Goal: Browse casually: Explore the website without a specific task or goal

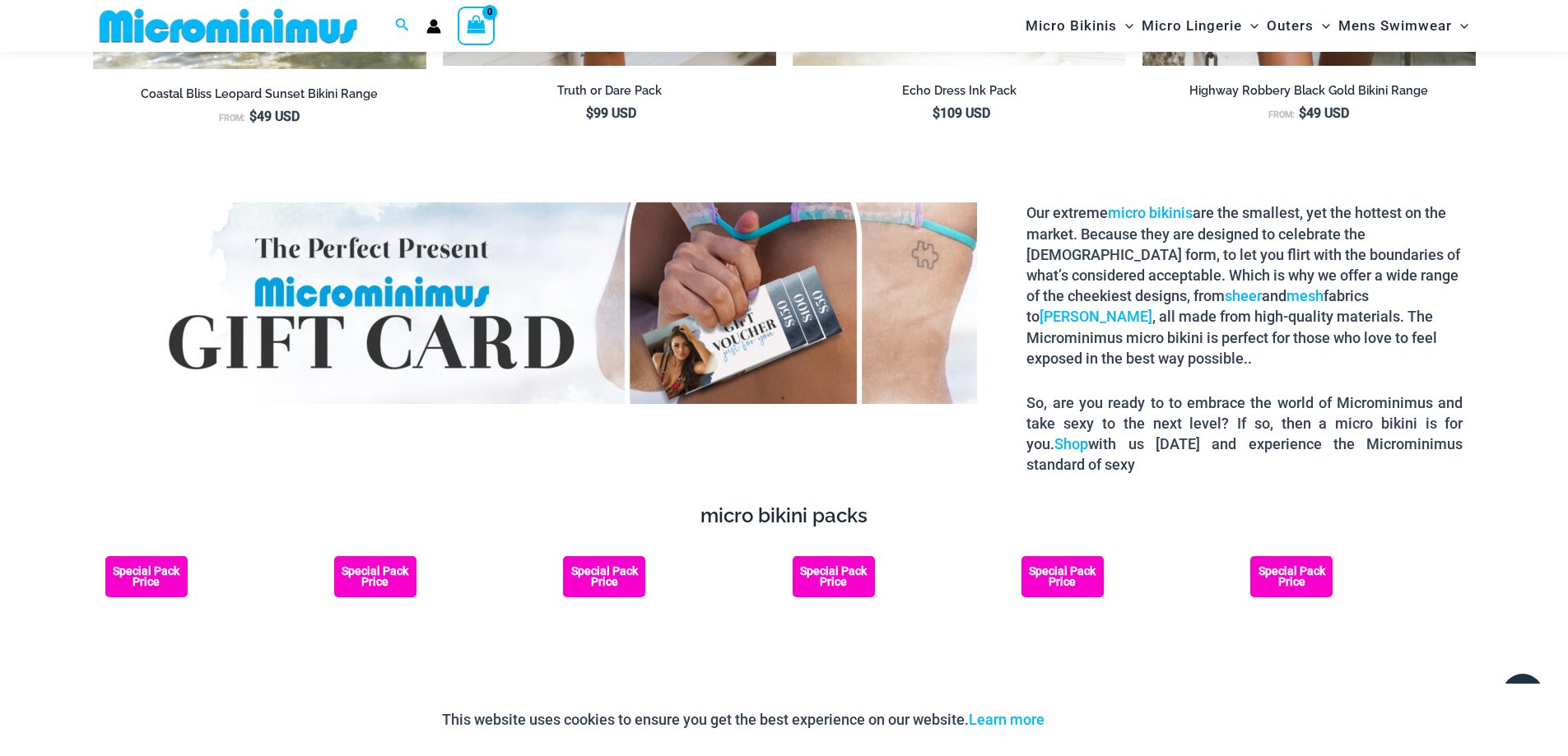
scroll to position [2948, 0]
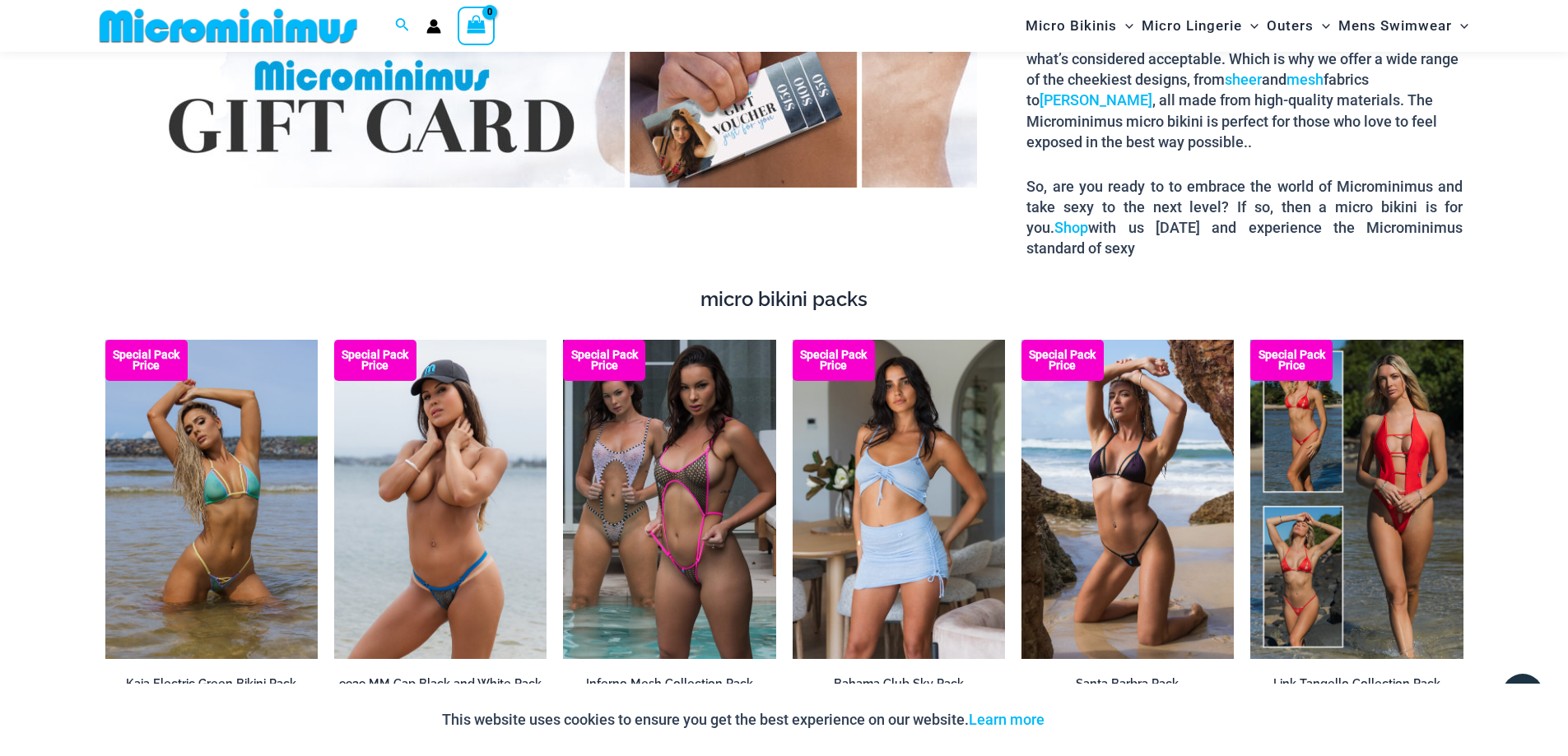
drag, startPoint x: 972, startPoint y: 191, endPoint x: 48, endPoint y: 256, distance: 926.3
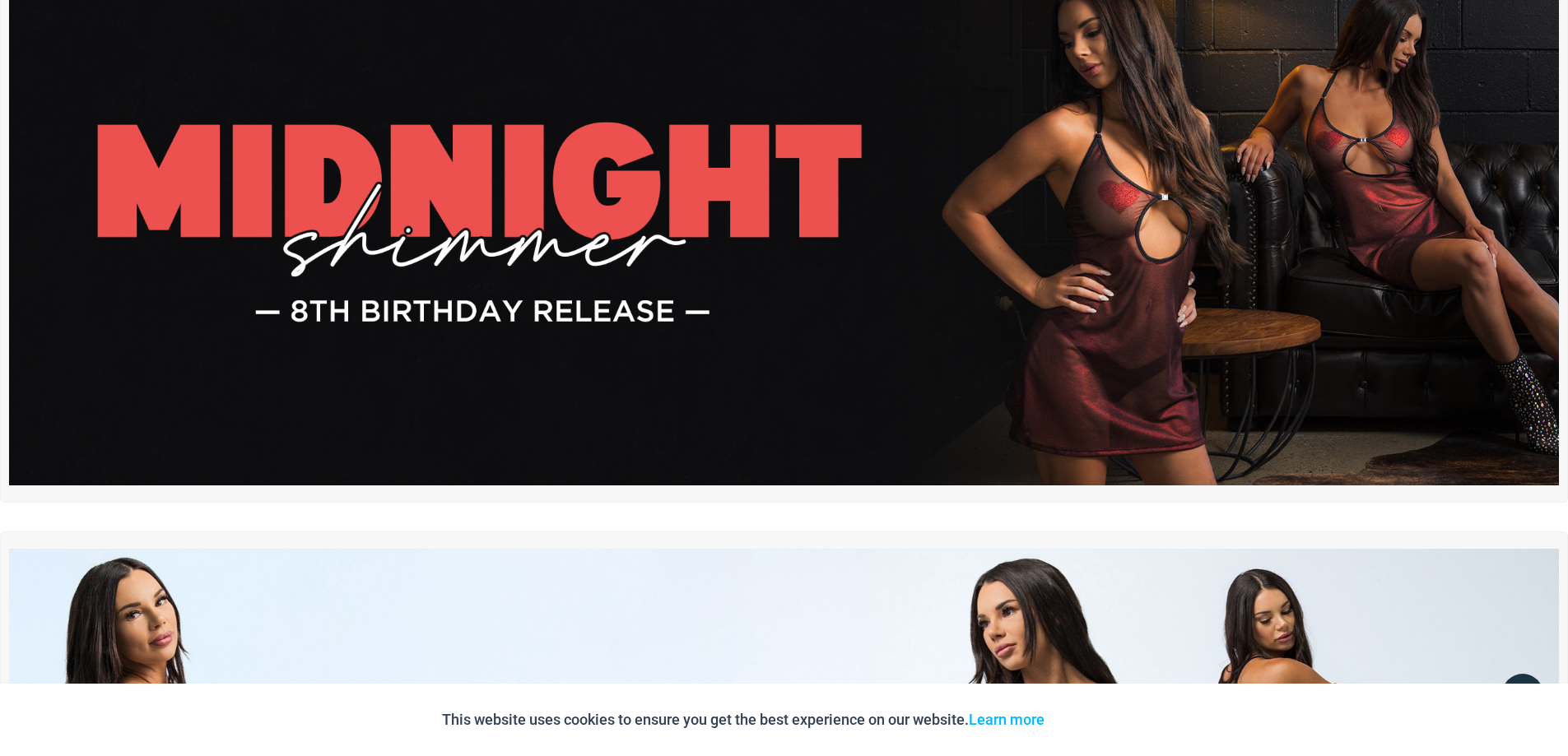
scroll to position [0, 0]
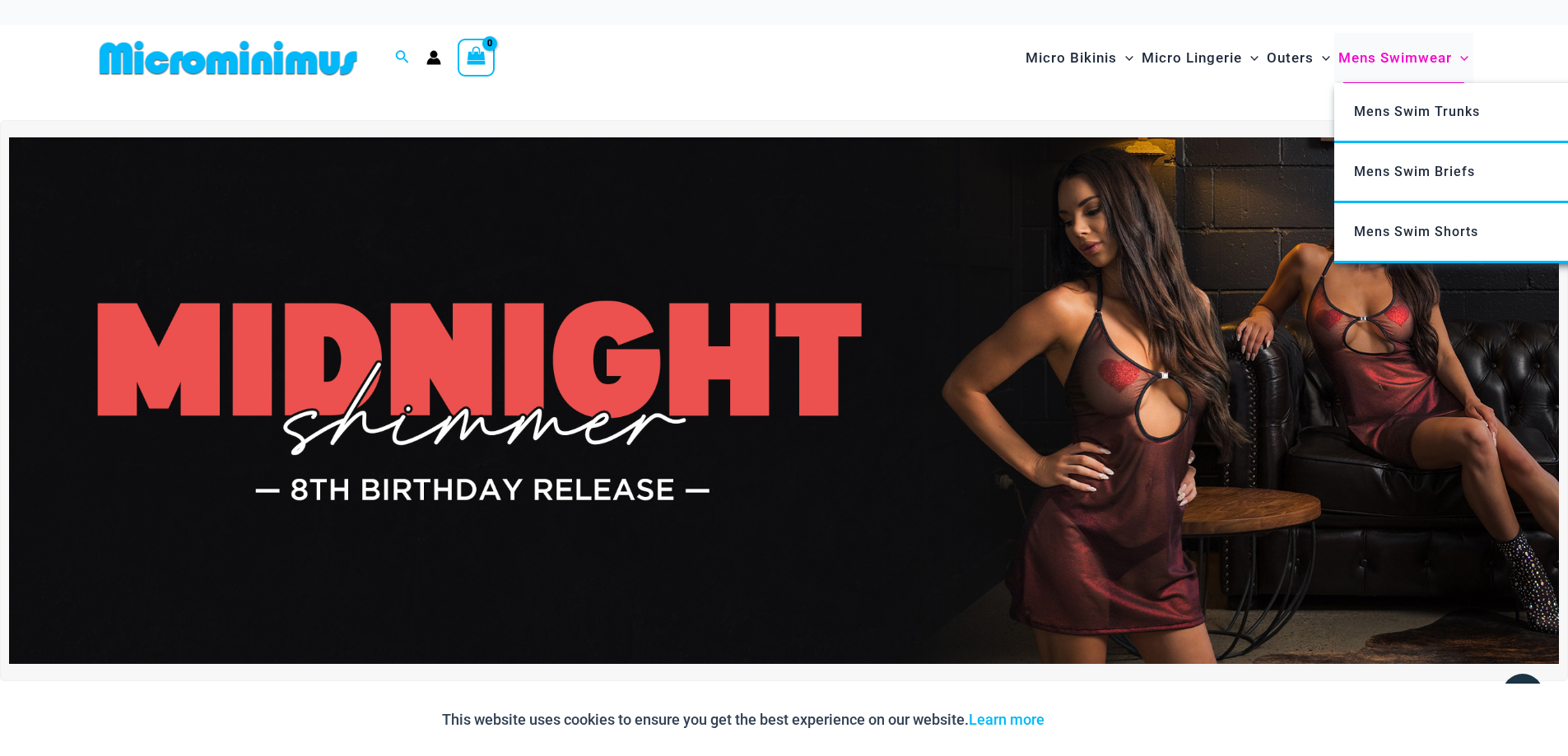
click at [1388, 60] on span "Mens Swimwear" at bounding box center [1395, 58] width 113 height 42
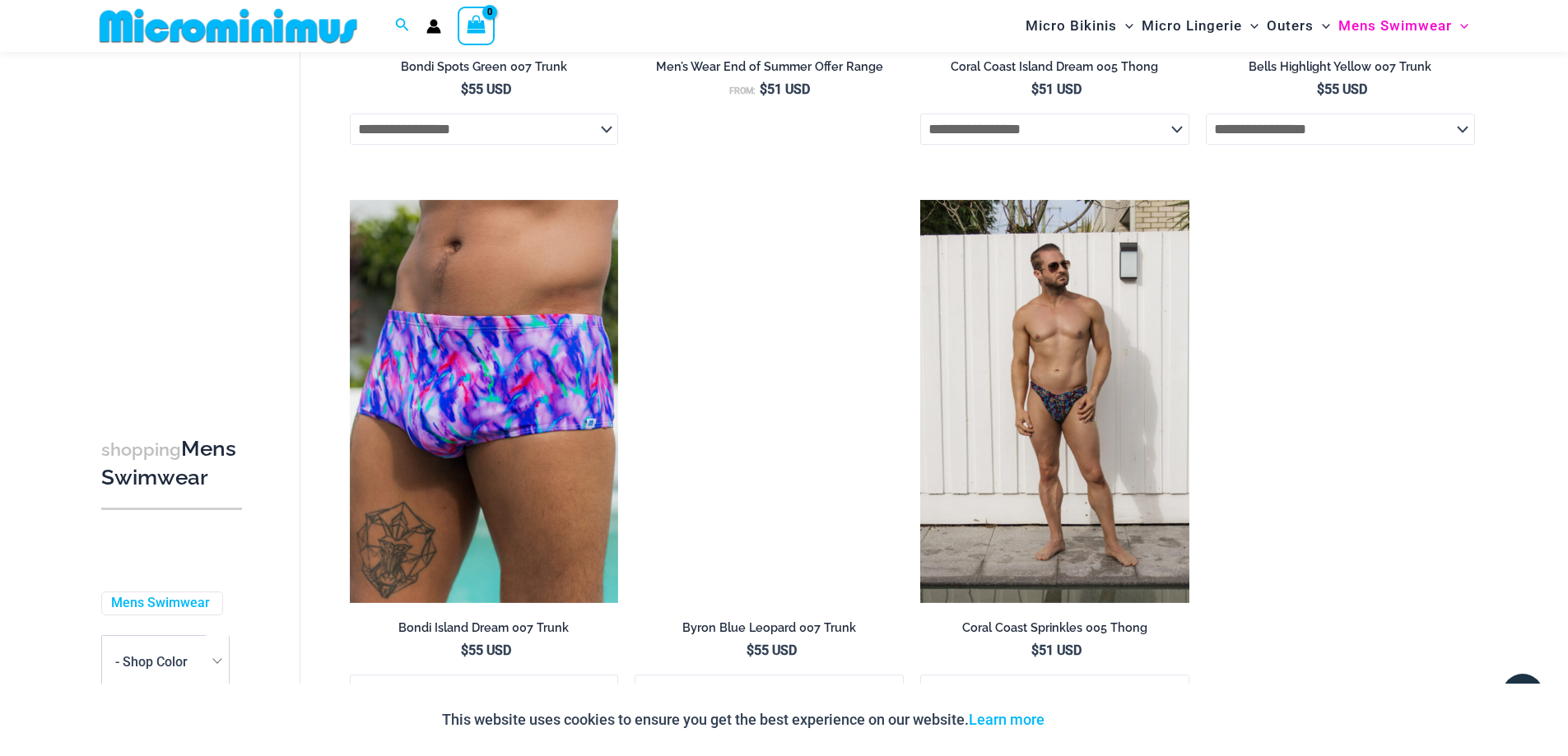
scroll to position [3605, 0]
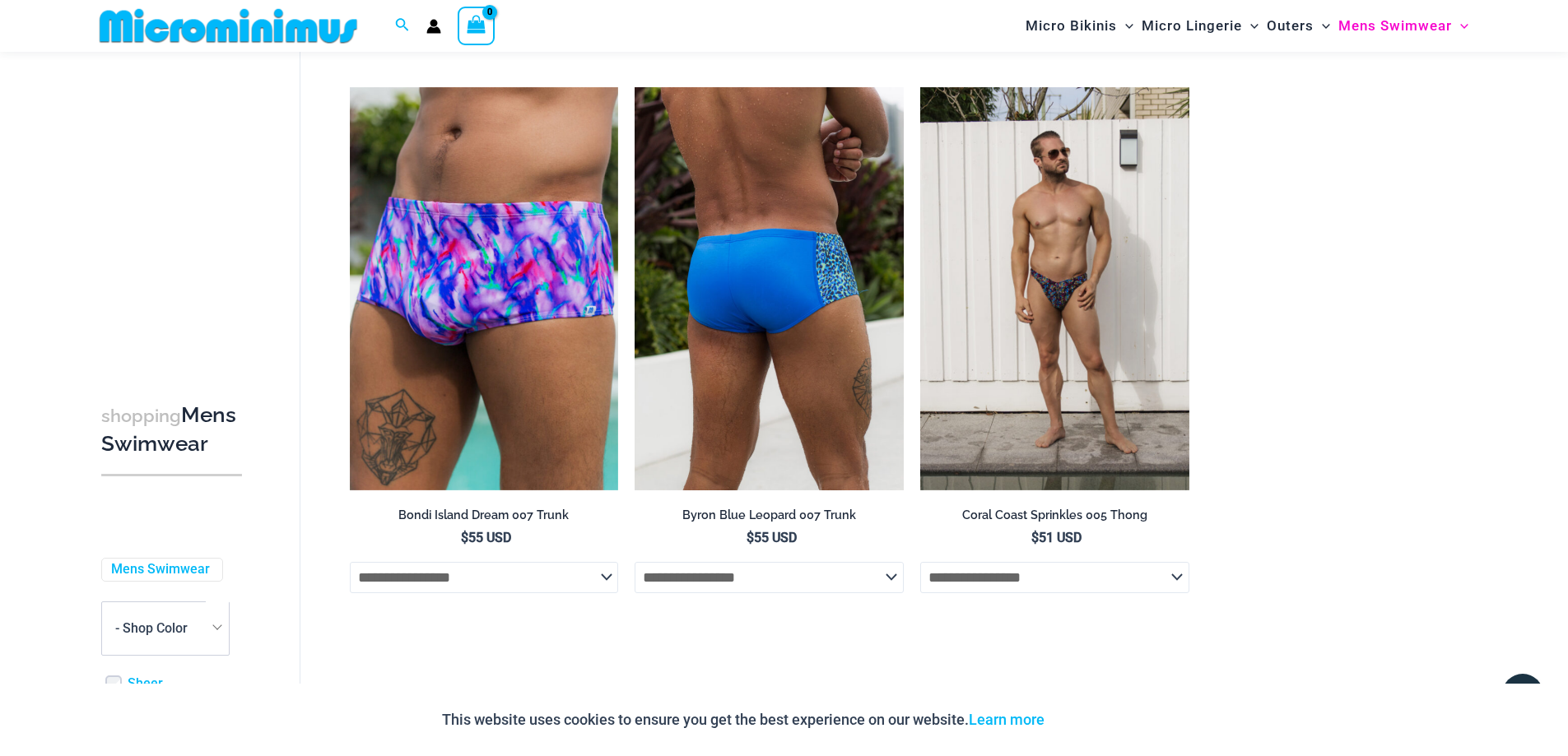
click at [741, 222] on img at bounding box center [769, 288] width 269 height 403
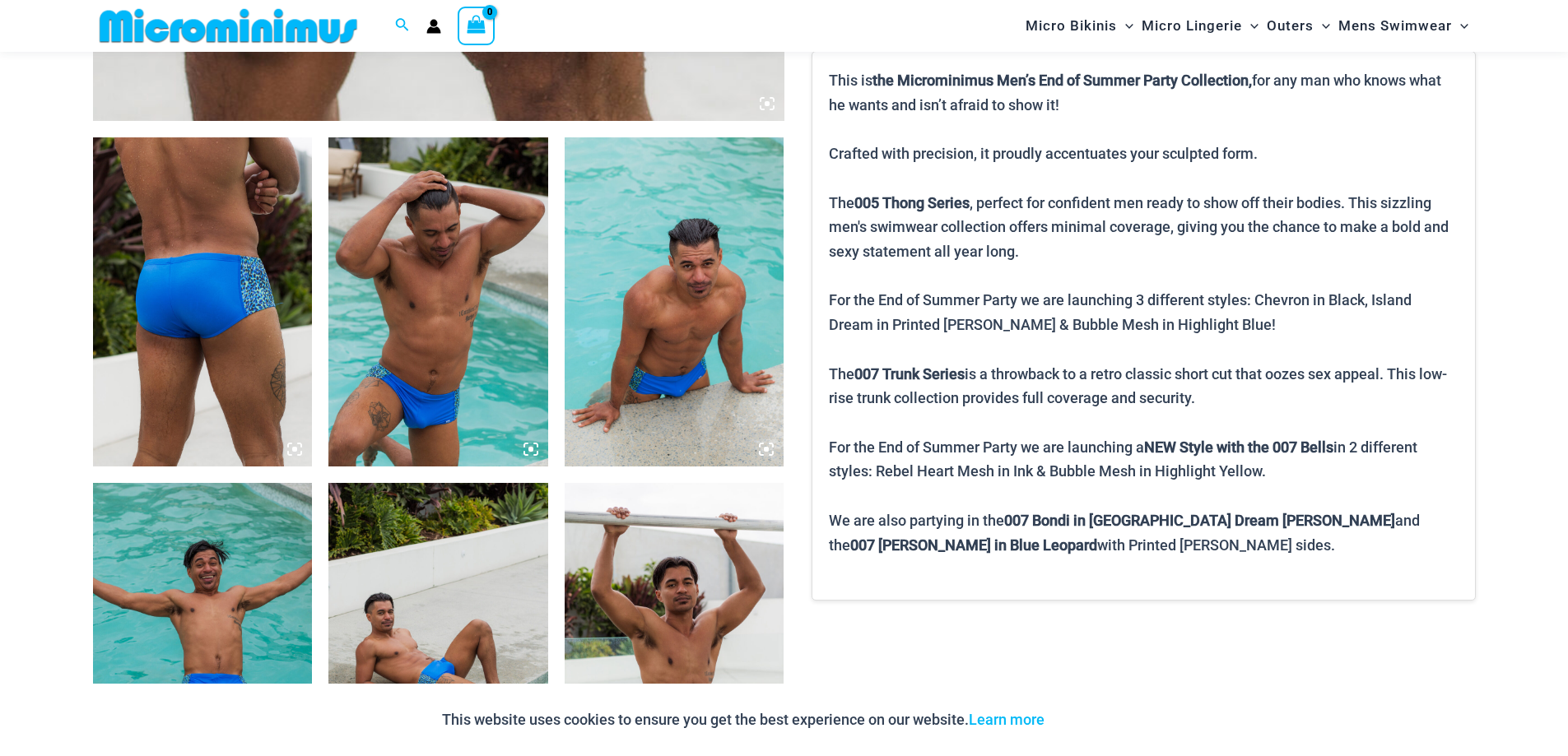
scroll to position [819, 0]
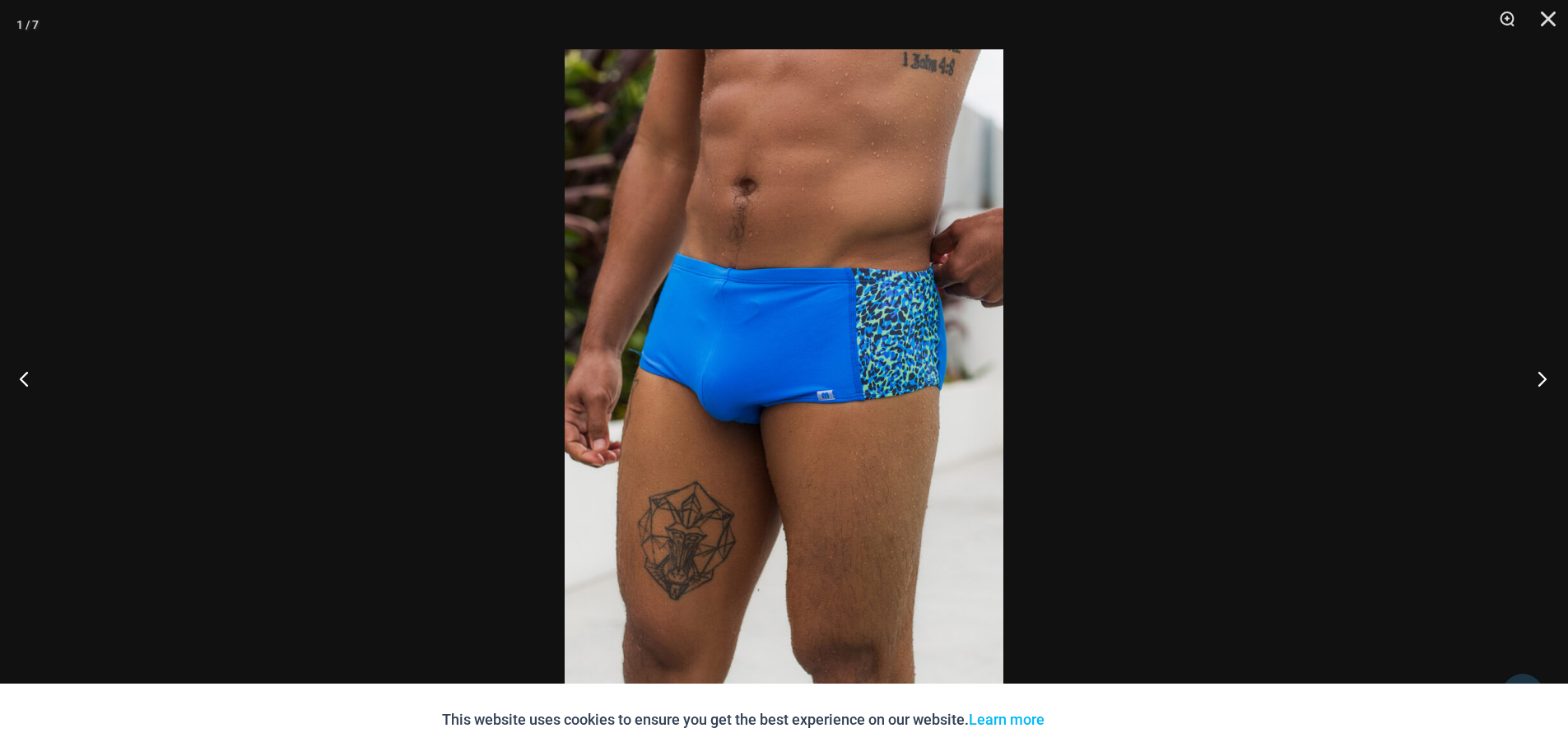
click at [1542, 379] on button "Next" at bounding box center [1537, 378] width 62 height 82
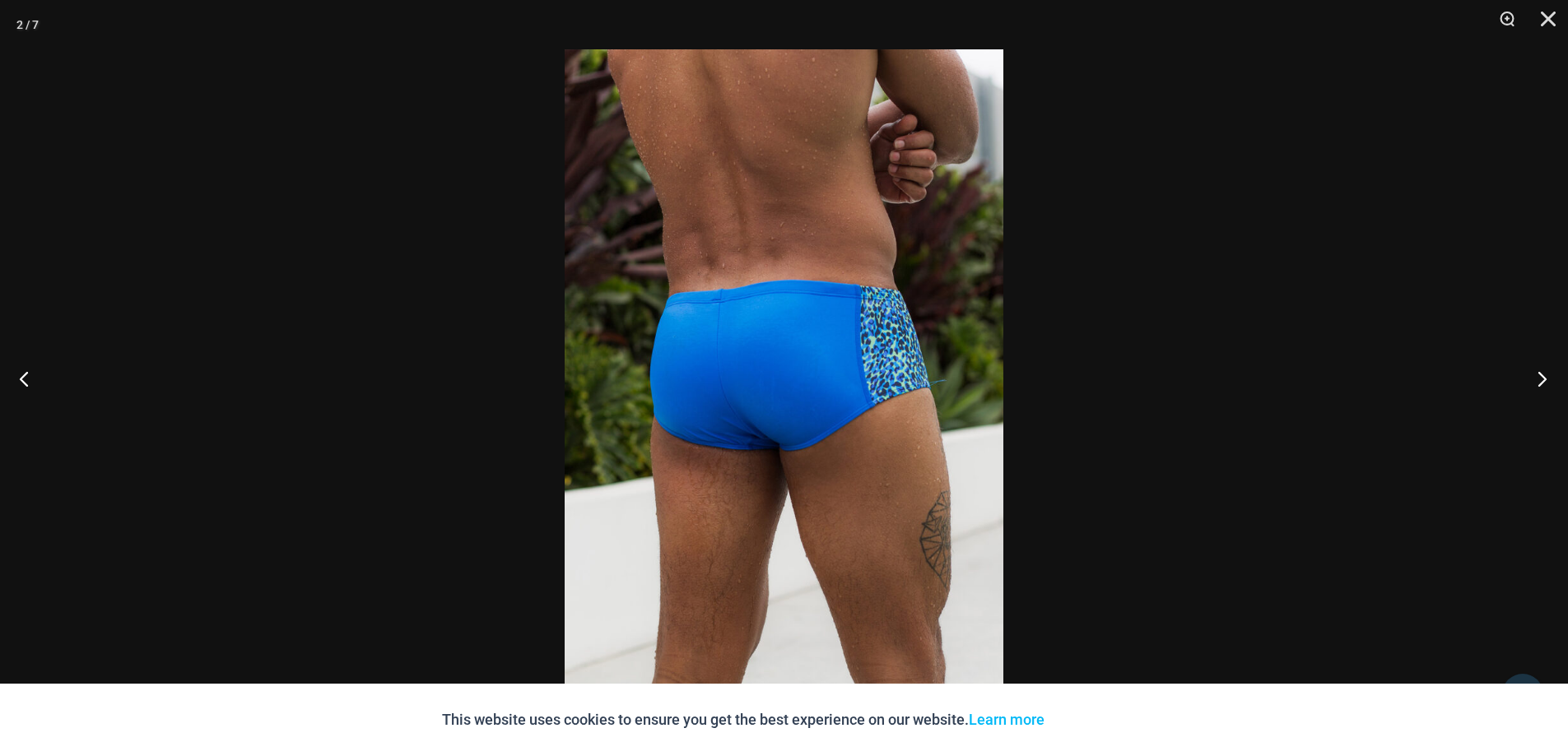
click at [1542, 379] on button "Next" at bounding box center [1537, 378] width 62 height 82
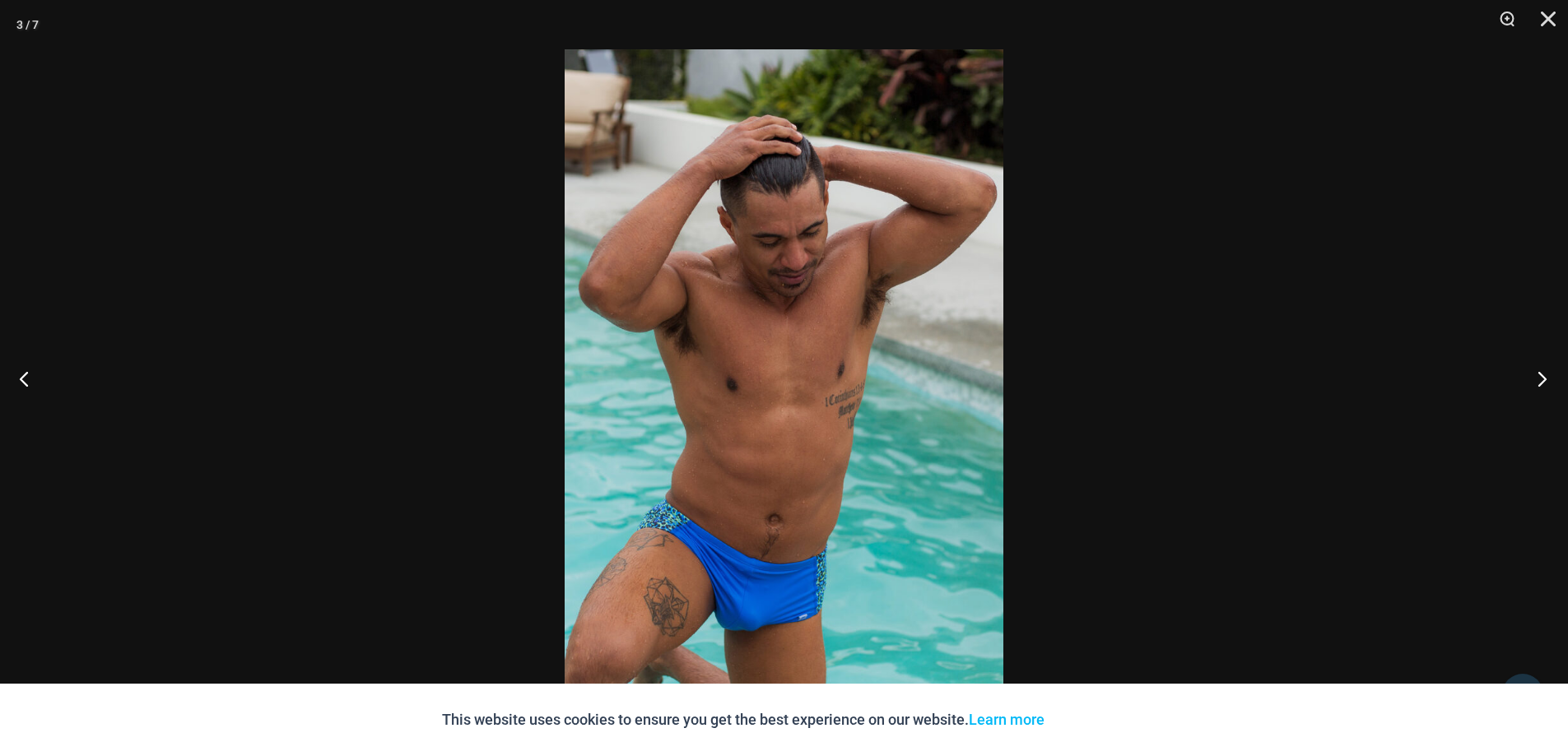
click at [1542, 379] on button "Next" at bounding box center [1537, 378] width 62 height 82
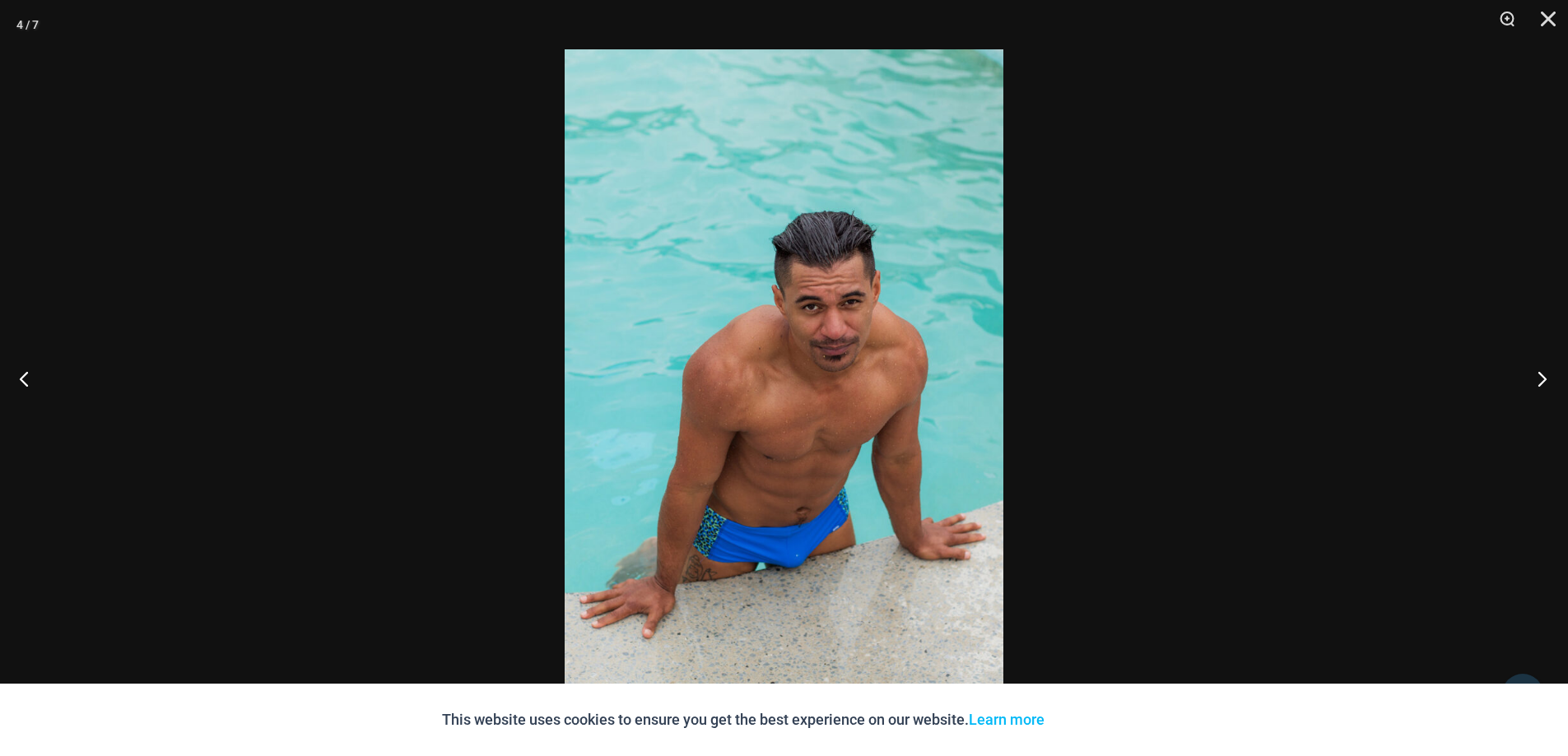
click at [1542, 379] on button "Next" at bounding box center [1537, 378] width 62 height 82
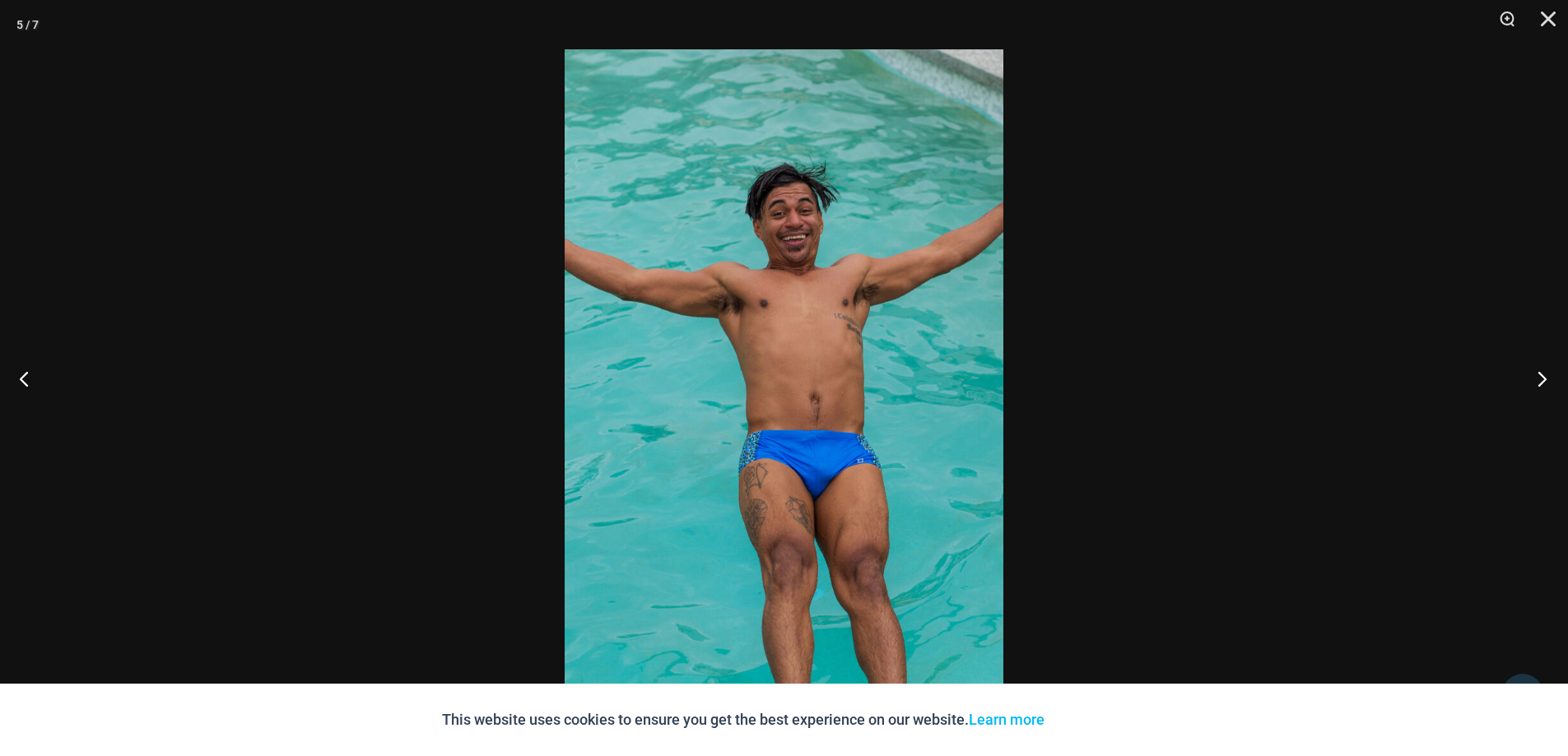
click at [1542, 379] on button "Next" at bounding box center [1537, 378] width 62 height 82
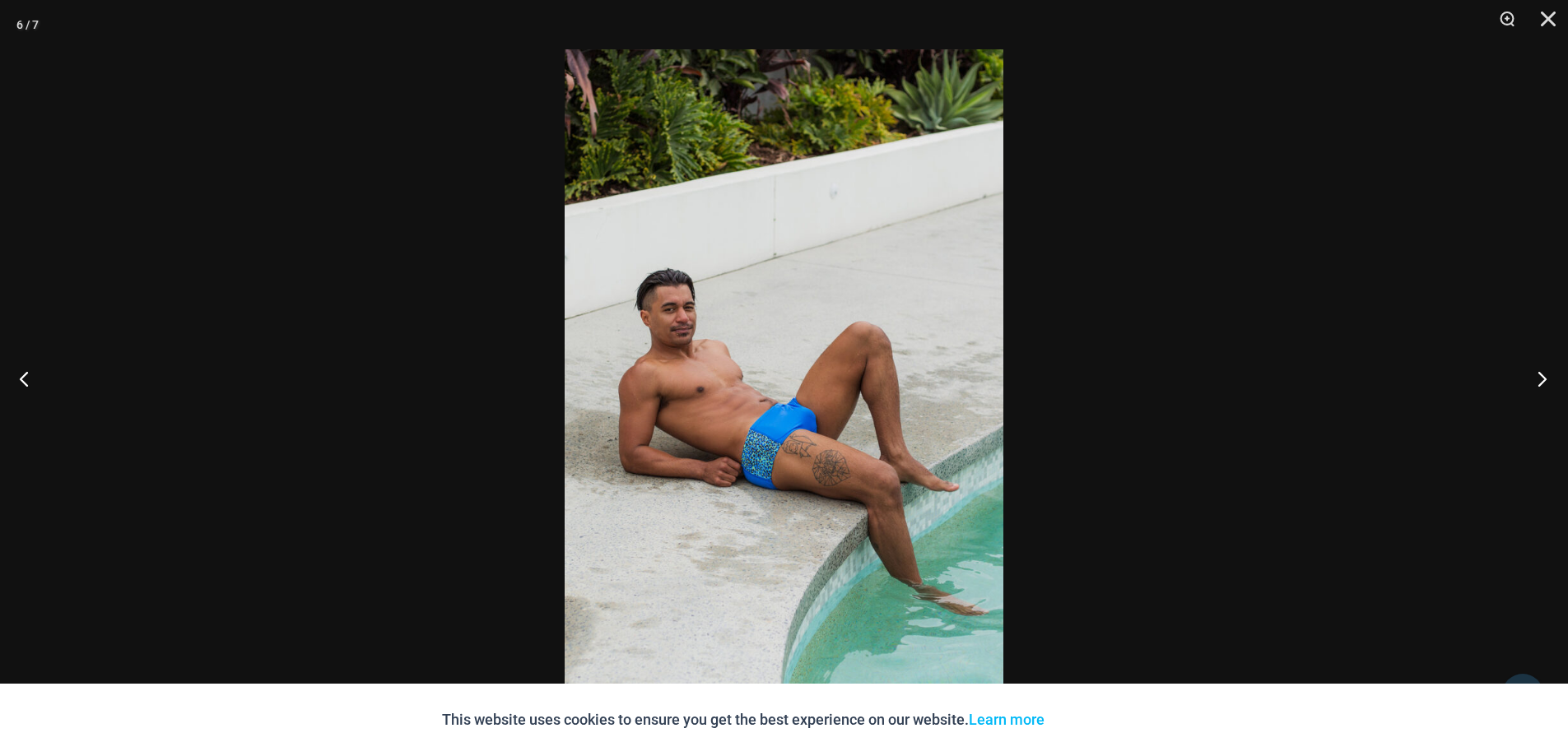
click at [1542, 379] on button "Next" at bounding box center [1537, 378] width 62 height 82
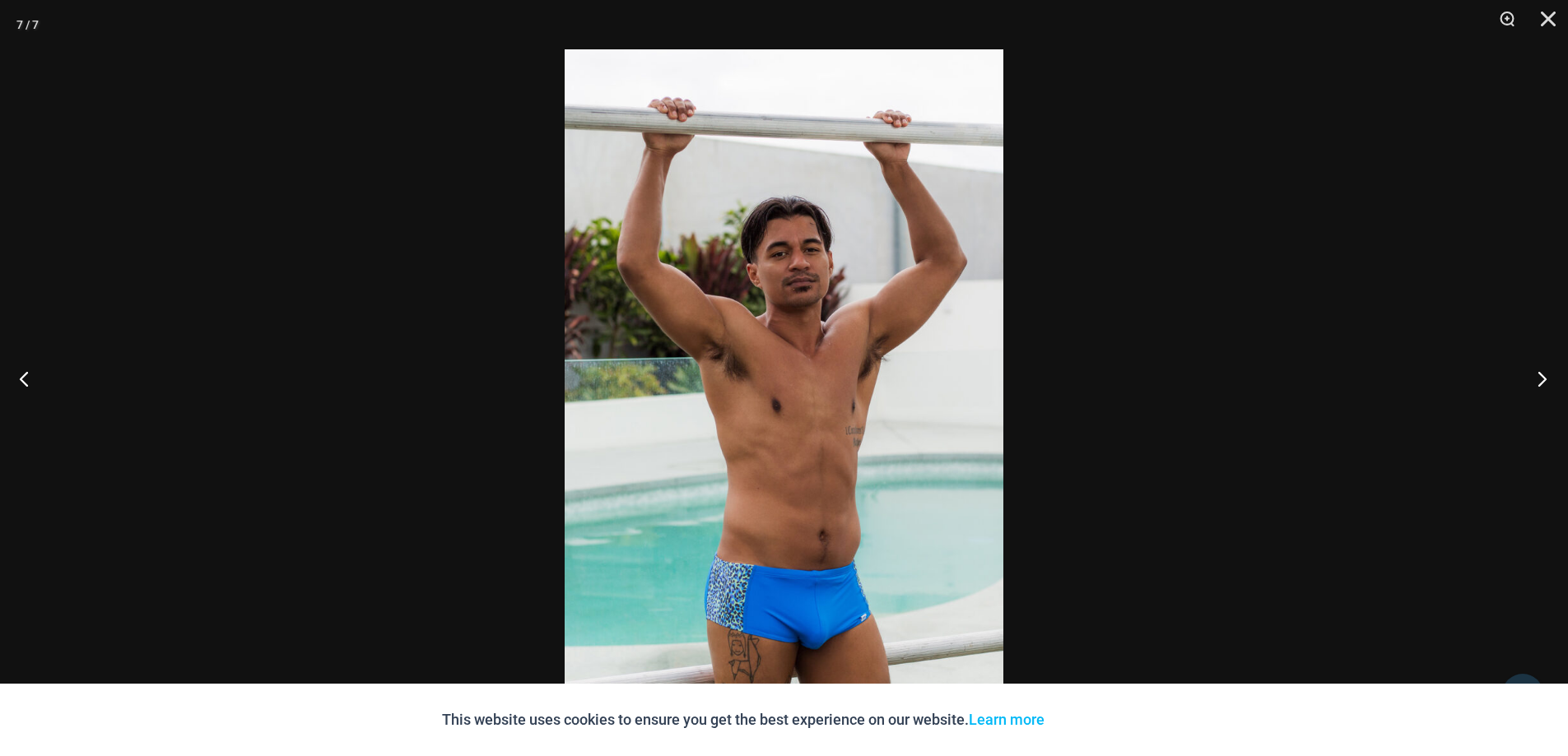
click at [1542, 379] on button "Next" at bounding box center [1537, 378] width 62 height 82
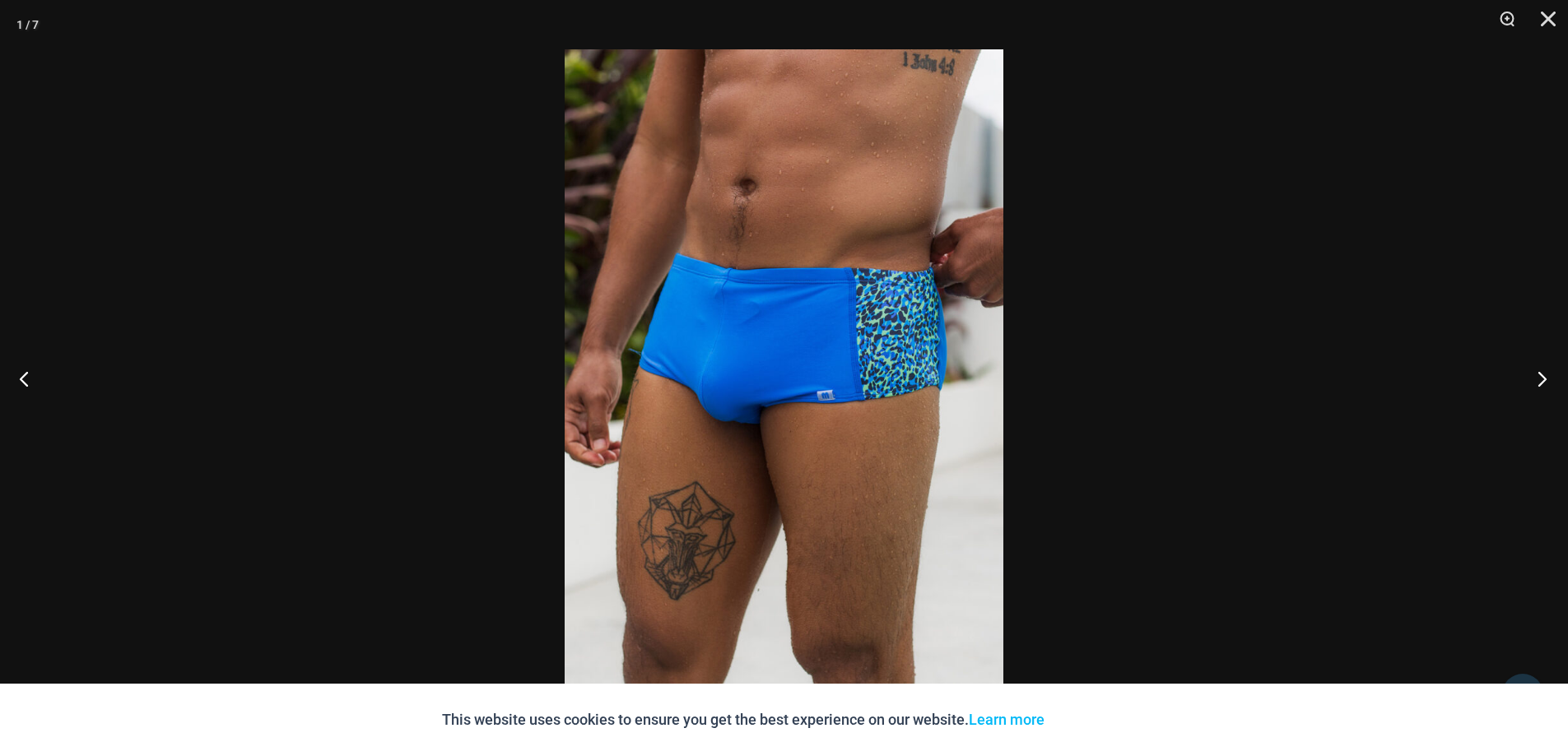
click at [1542, 379] on button "Next" at bounding box center [1537, 378] width 62 height 82
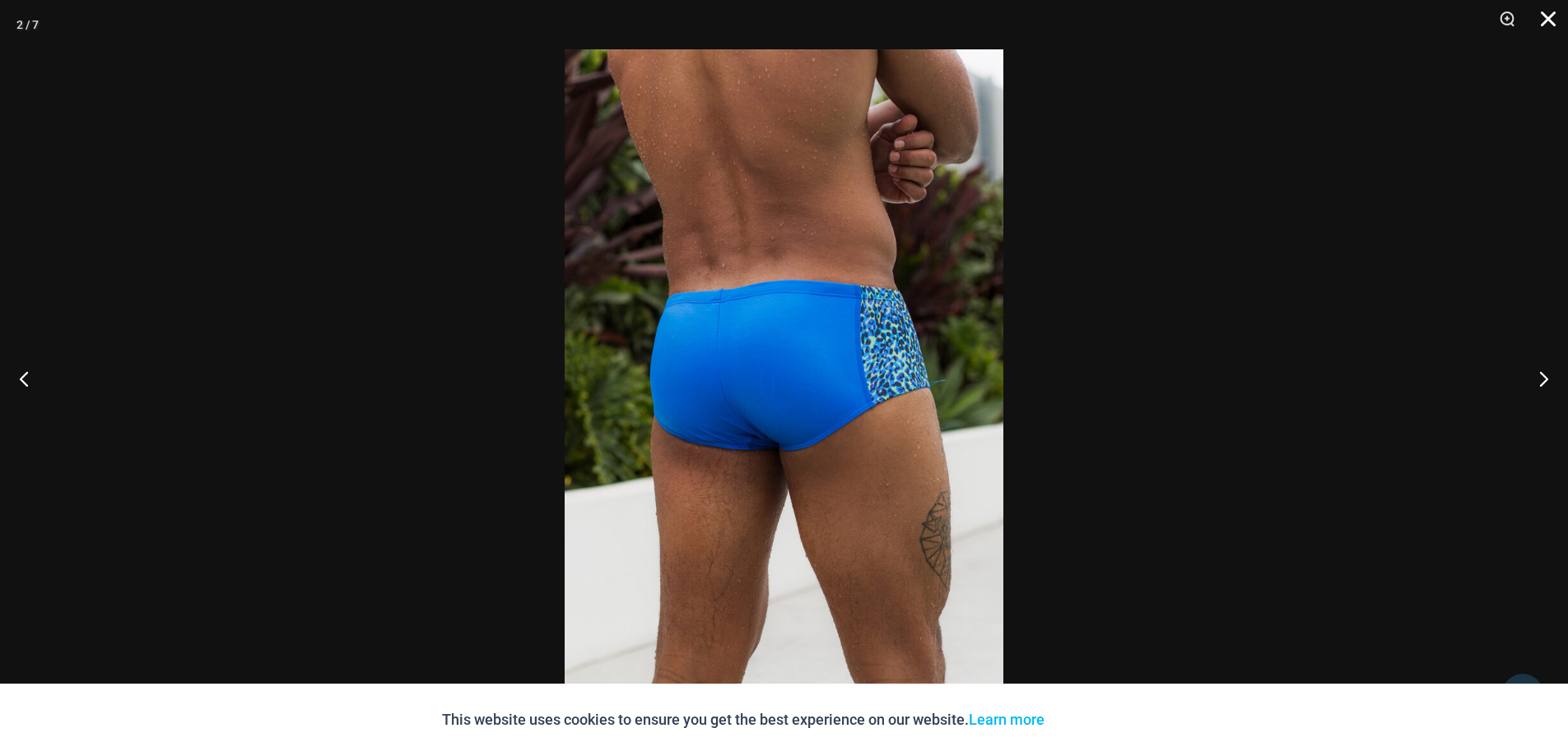
click at [1543, 13] on button "Close" at bounding box center [1543, 25] width 41 height 50
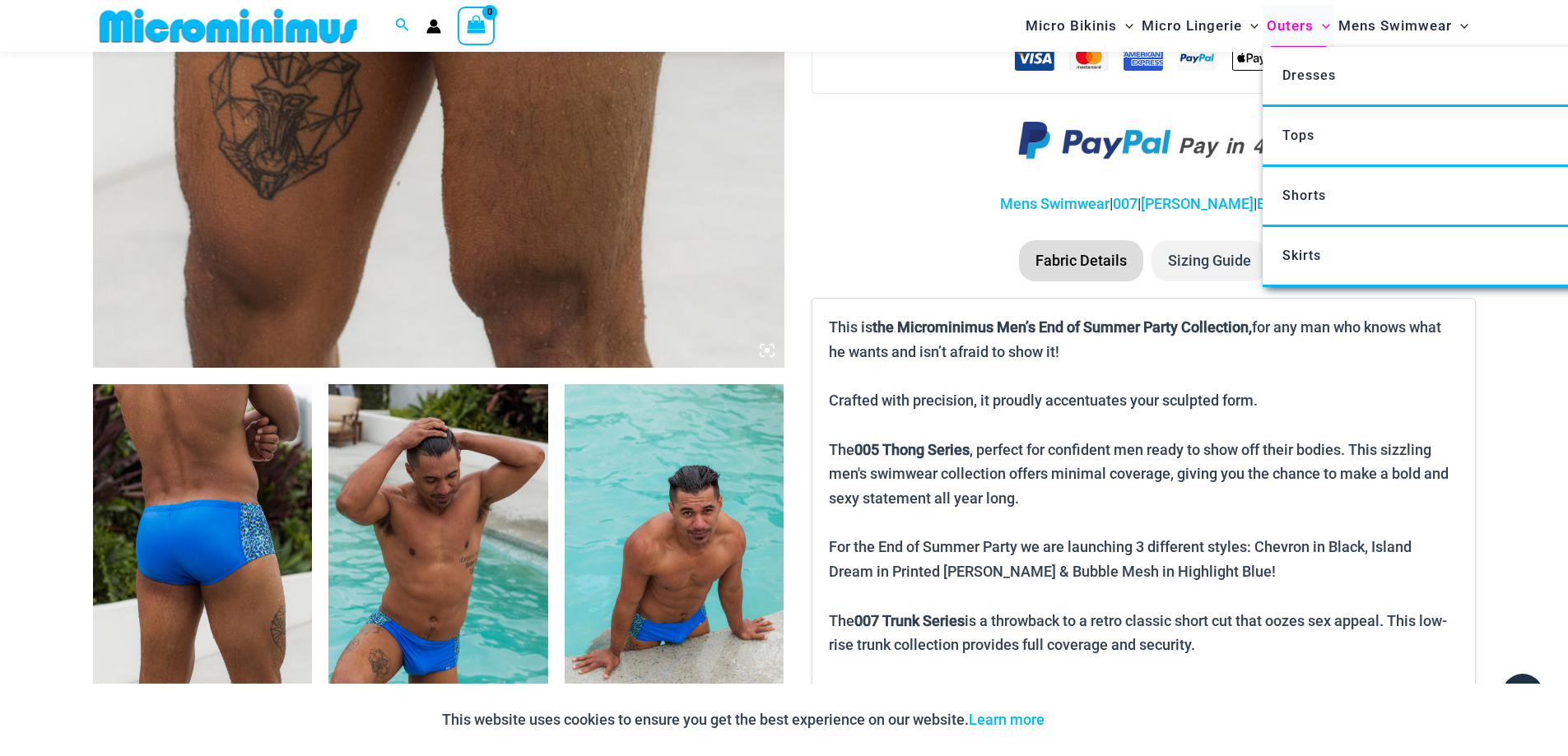
click at [1292, 17] on span "Outers" at bounding box center [1290, 26] width 47 height 42
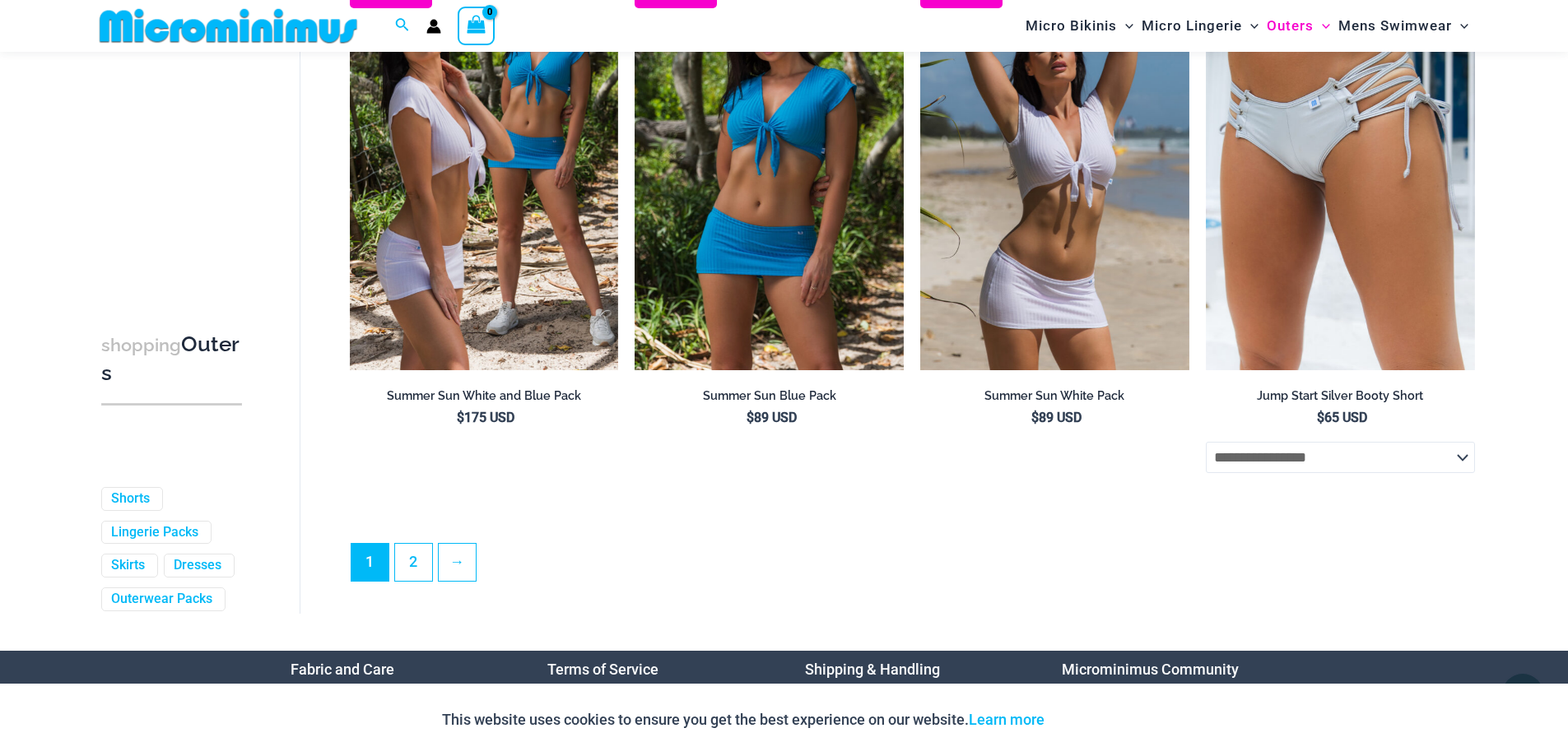
scroll to position [4526, 0]
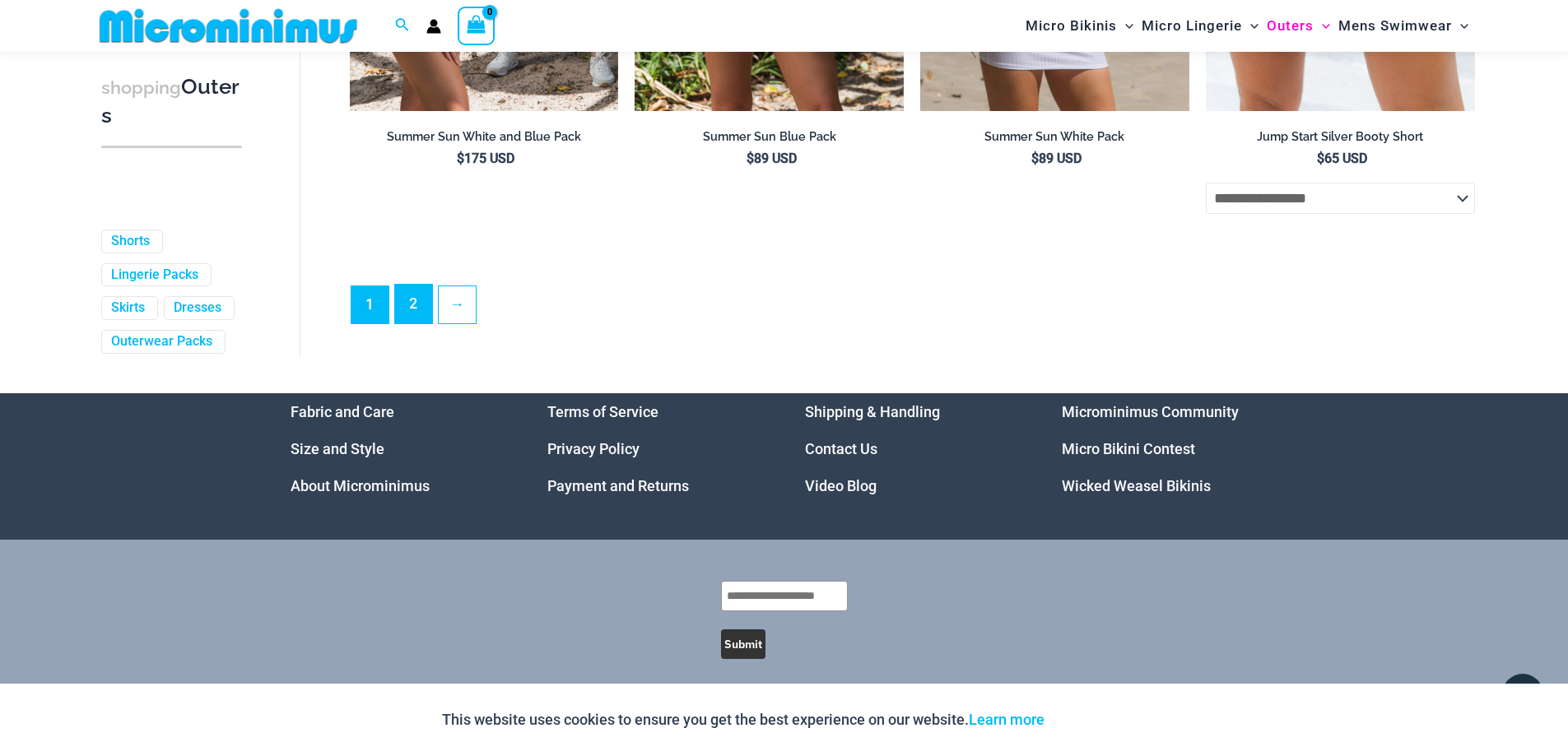
click at [407, 323] on link "2" at bounding box center [414, 304] width 37 height 39
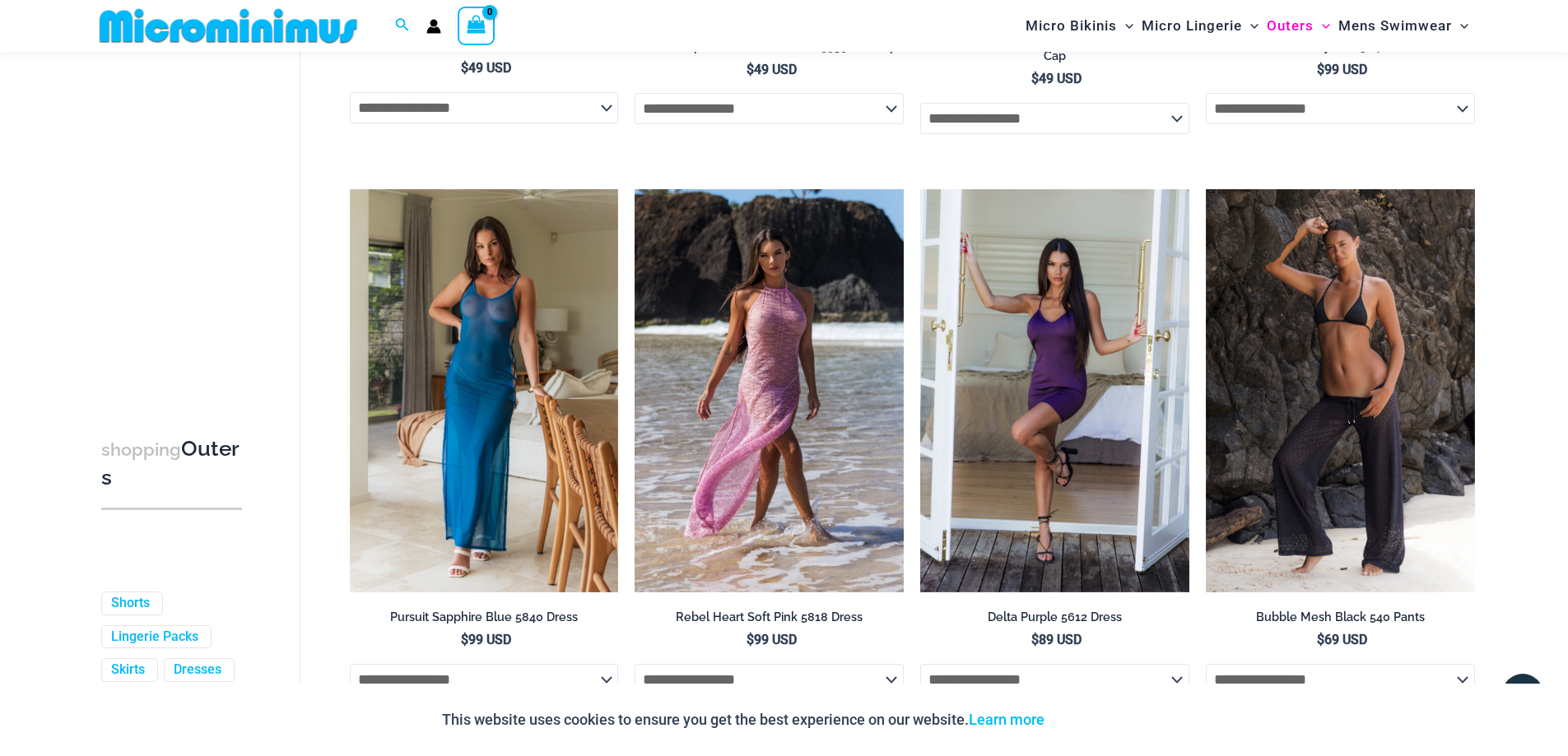
scroll to position [2455, 0]
